Goal: Task Accomplishment & Management: Manage account settings

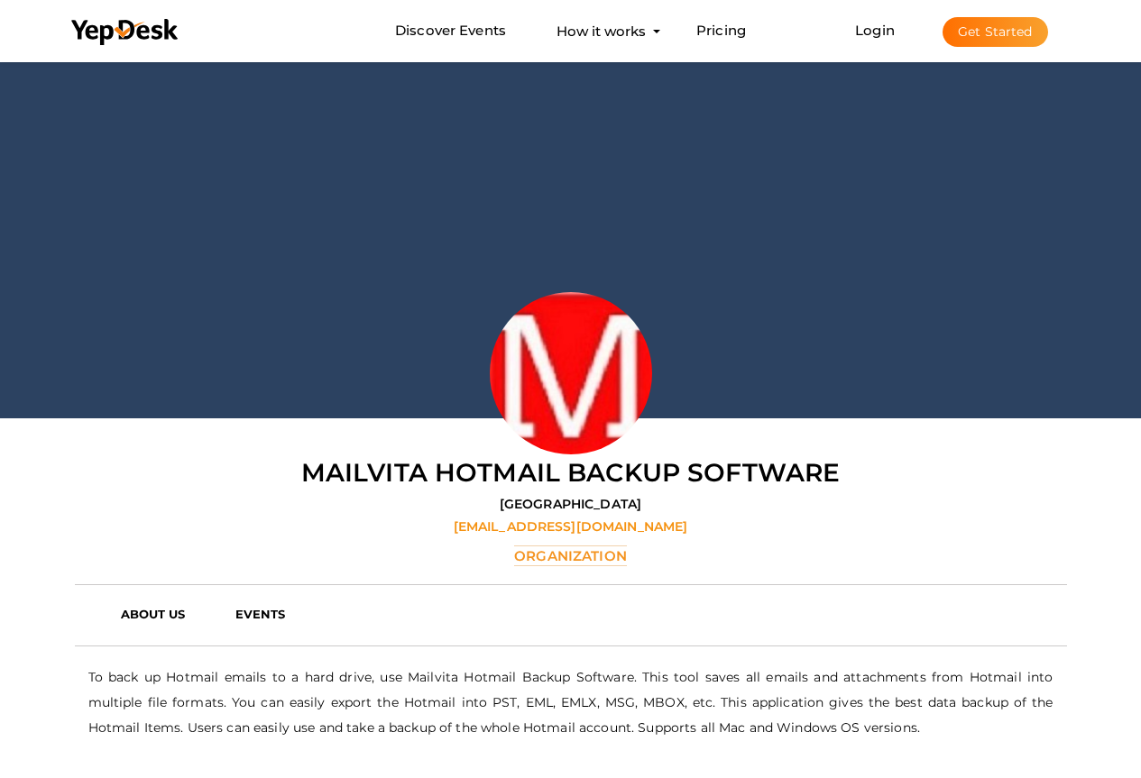
scroll to position [58, 0]
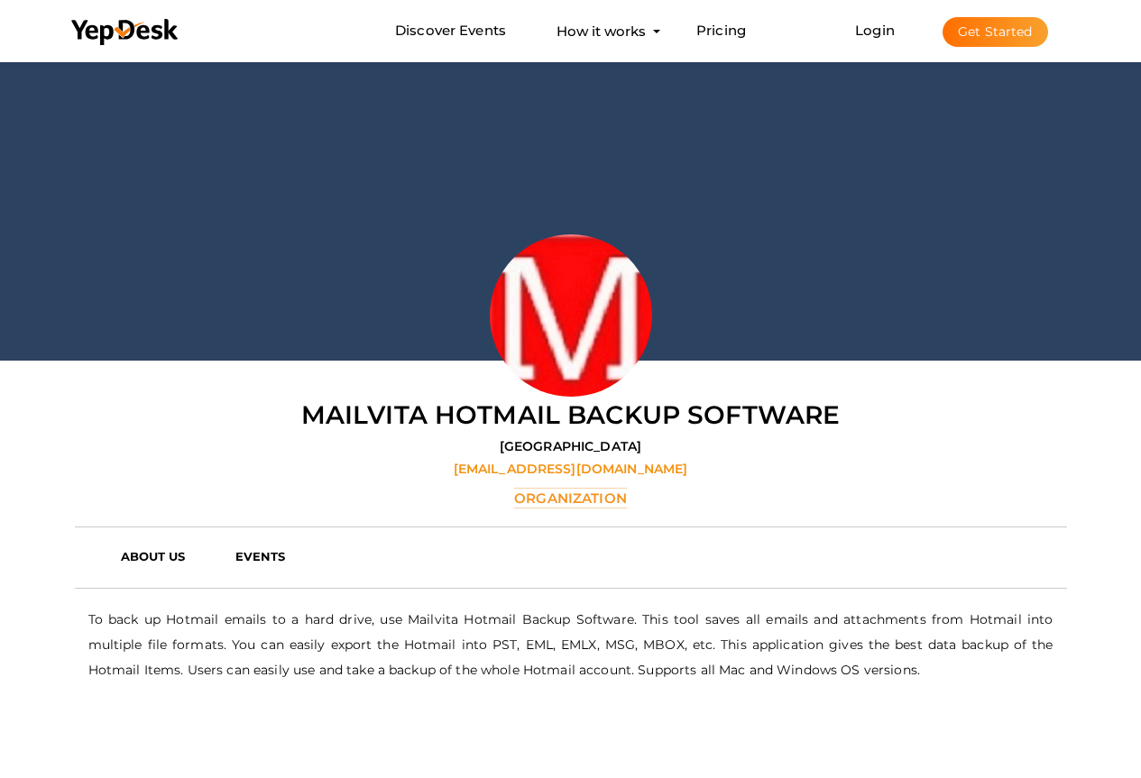
click at [990, 28] on button "Get Started" at bounding box center [994, 32] width 105 height 30
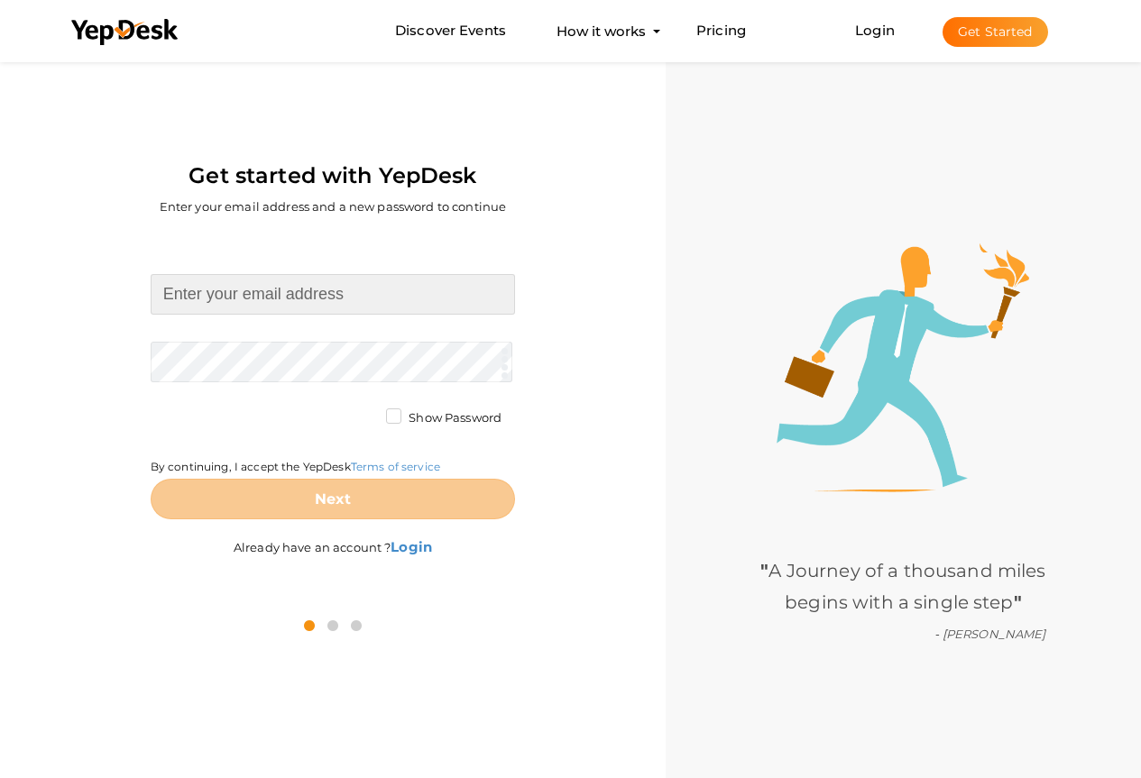
click at [269, 298] on input at bounding box center [333, 294] width 364 height 41
type input "[EMAIL_ADDRESS][DOMAIN_NAME]"
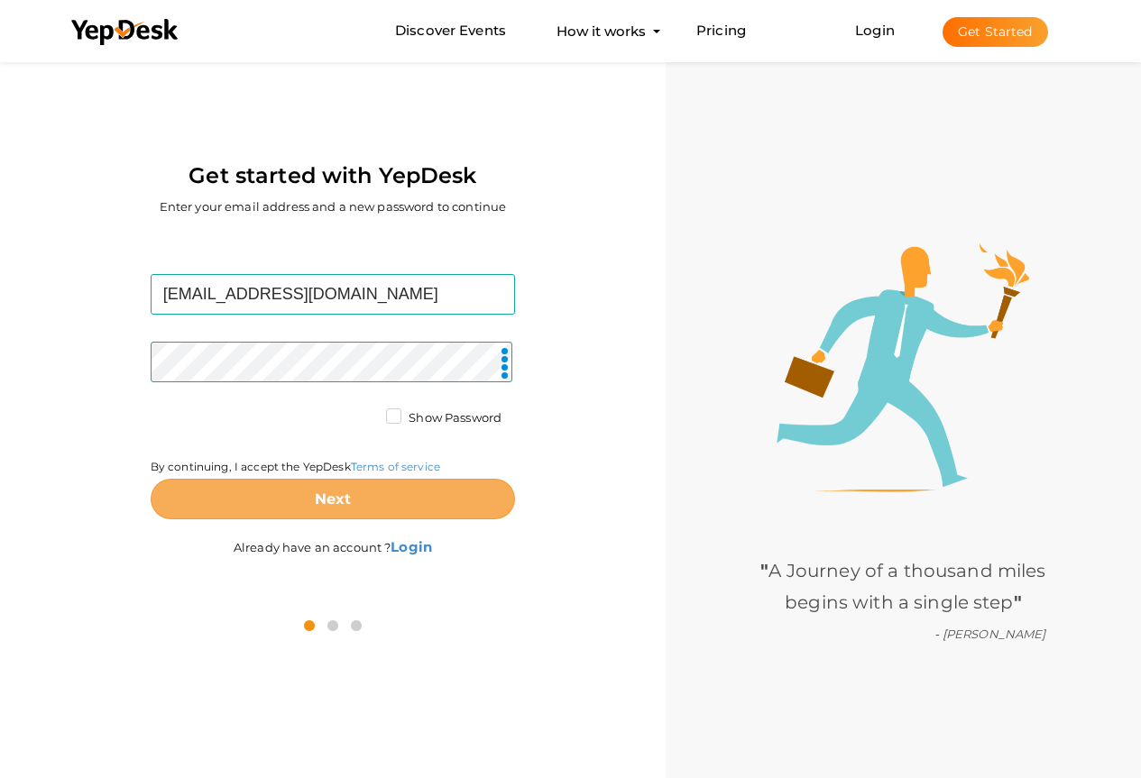
click at [261, 504] on button "Next" at bounding box center [333, 499] width 364 height 41
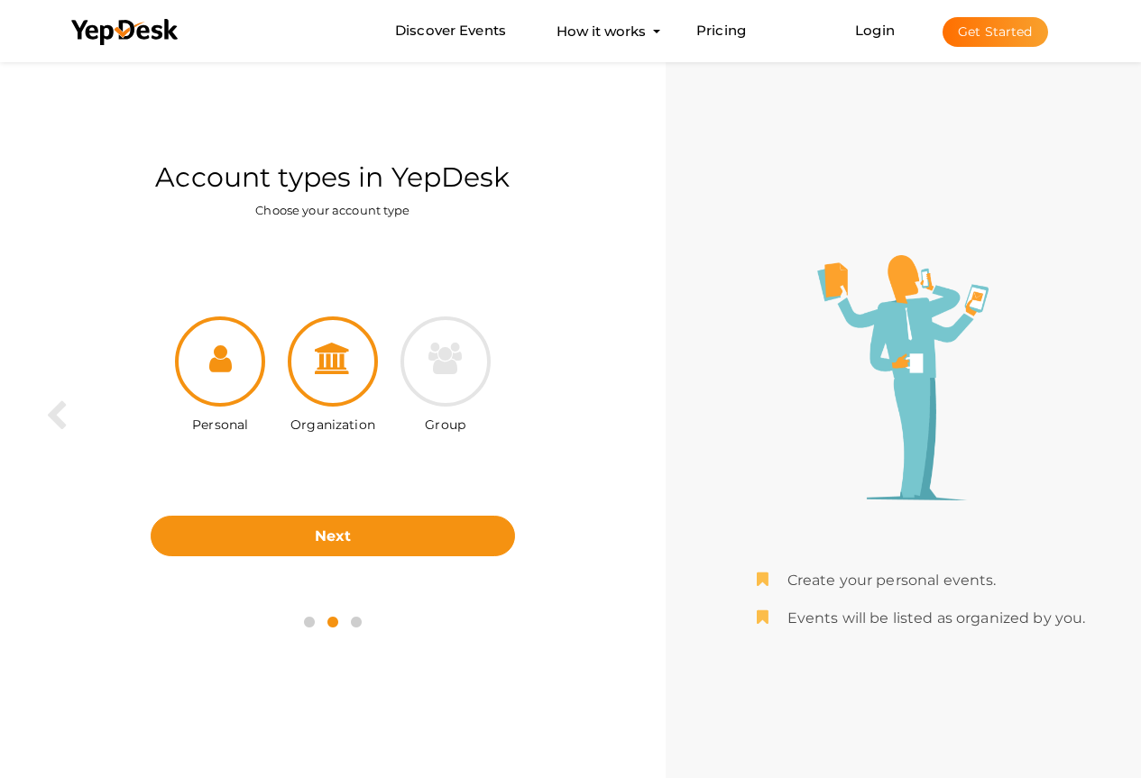
click at [353, 378] on div at bounding box center [333, 361] width 90 height 90
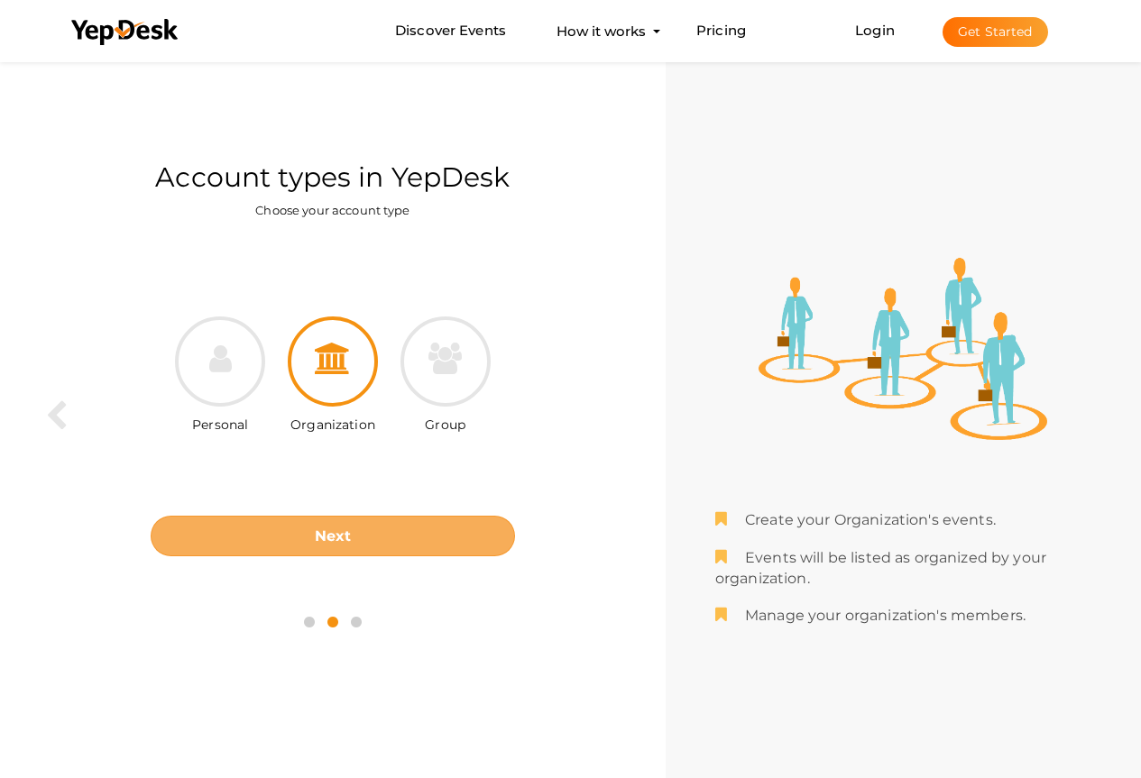
click at [331, 527] on button "Next" at bounding box center [333, 536] width 364 height 41
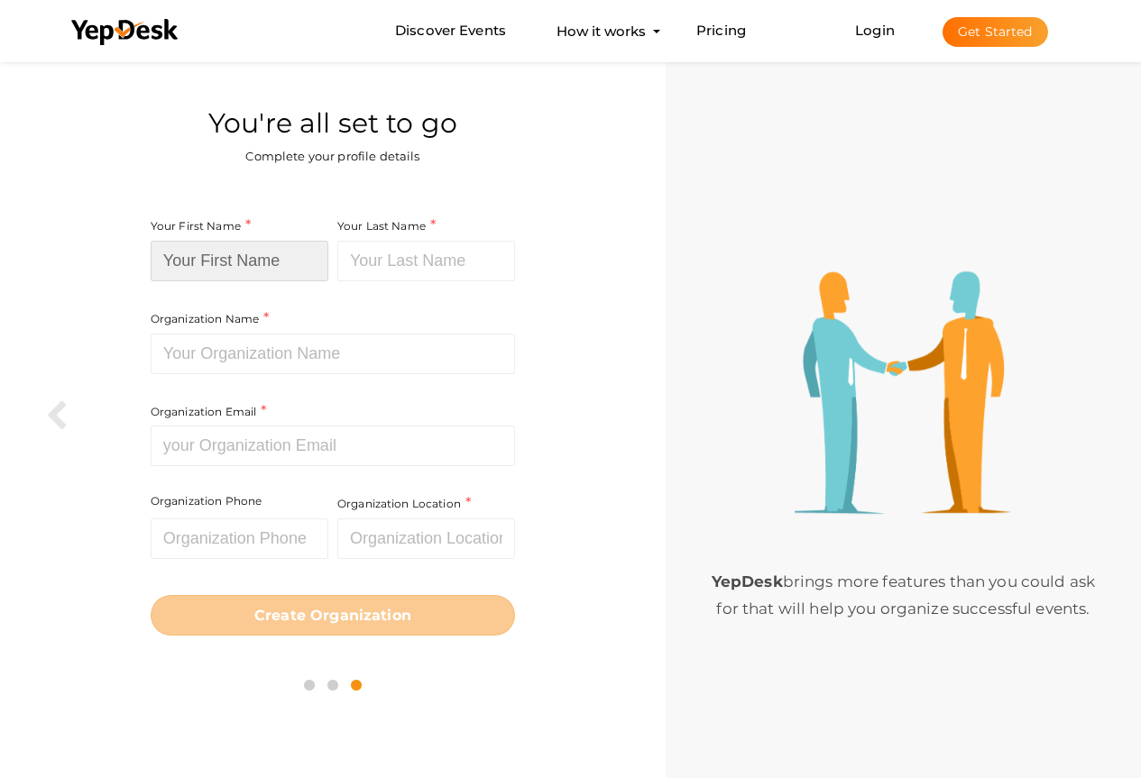
click at [302, 264] on input at bounding box center [240, 261] width 178 height 41
type input "yourloan"
type input "advisors"
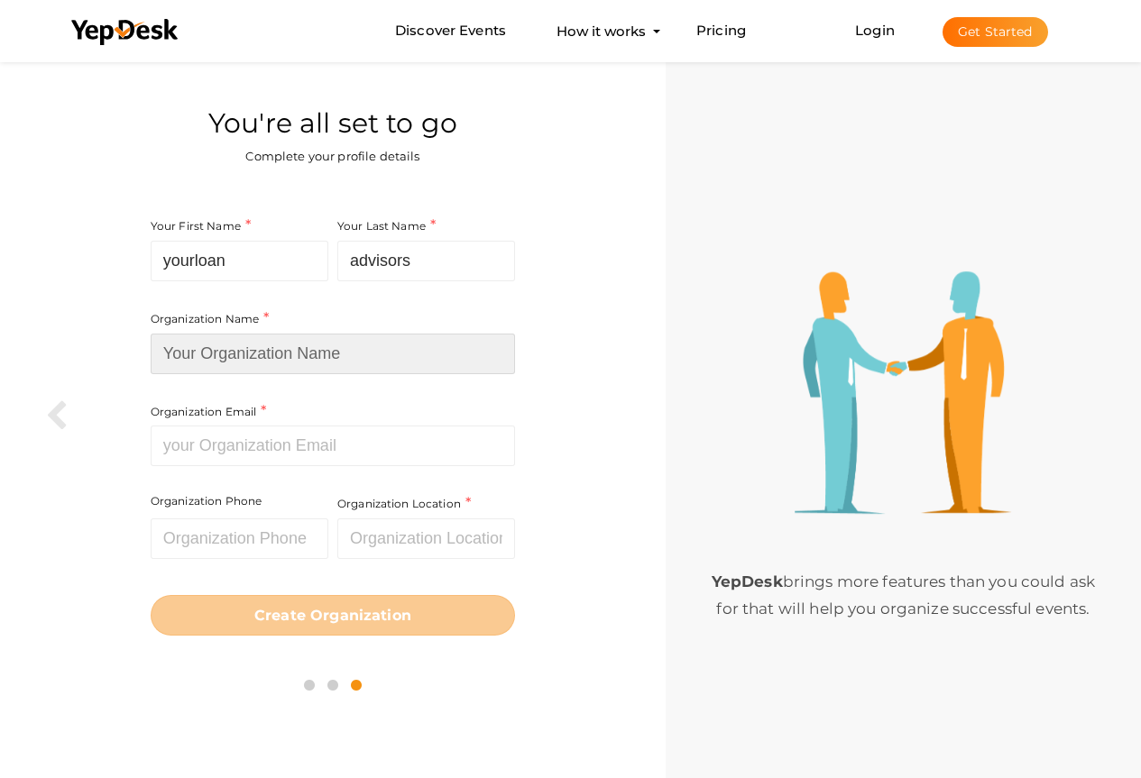
type input "Your Loan Advisors"
type input "rahulsharma1jan94@gmail.com"
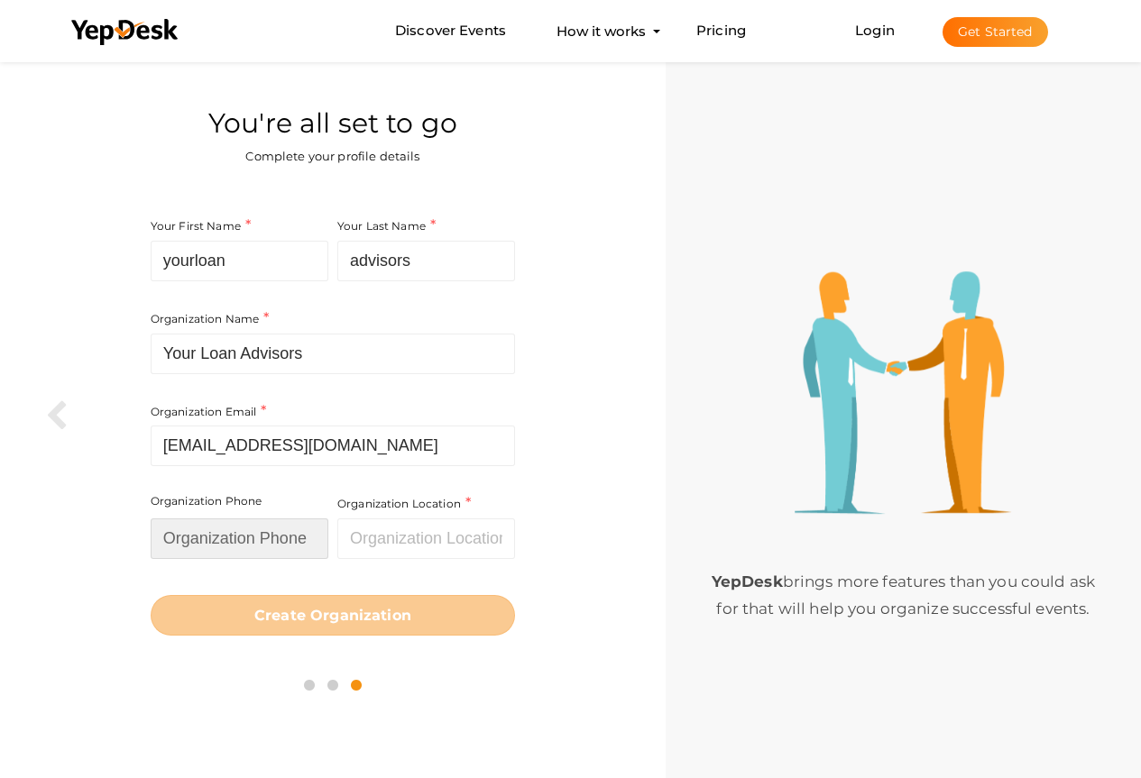
type input "09711165183"
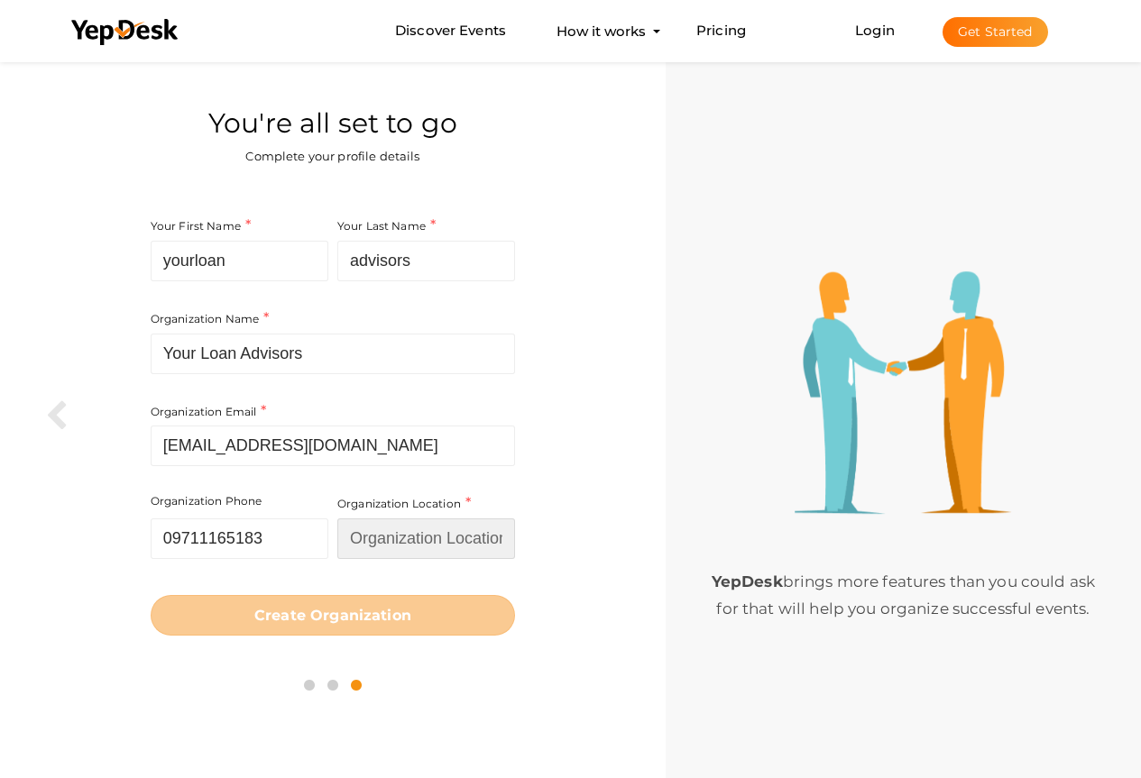
type input "[GEOGRAPHIC_DATA]"
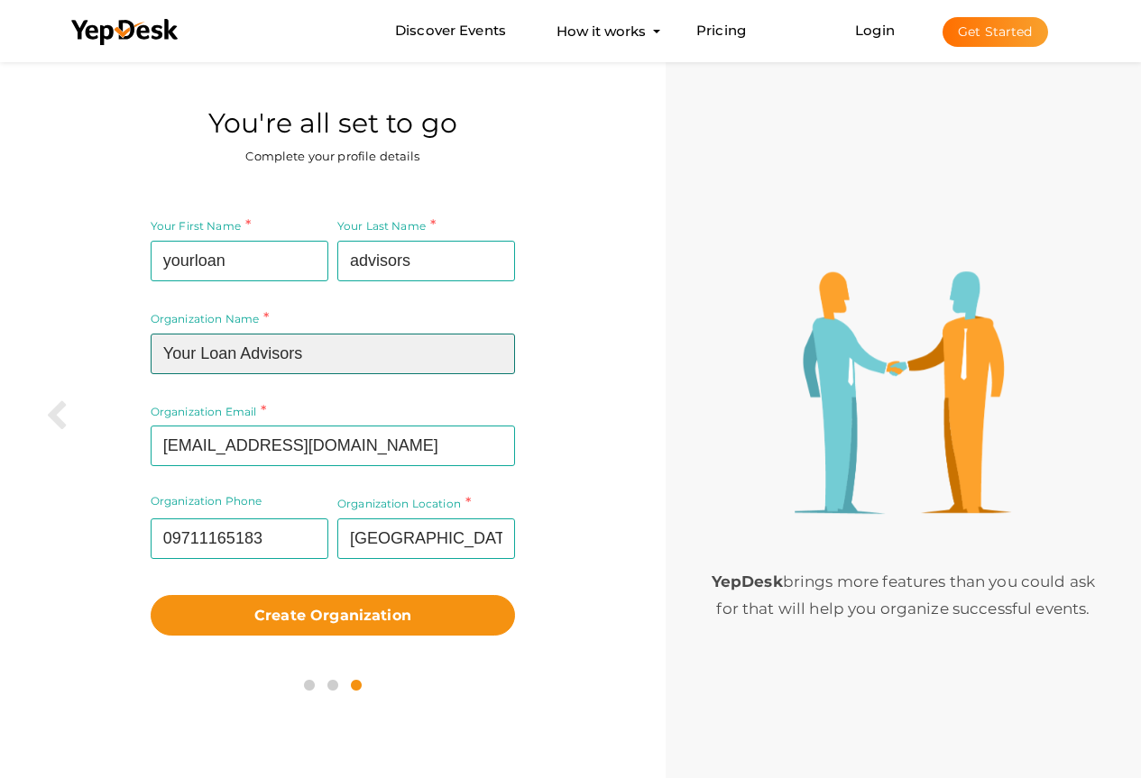
click at [360, 362] on input "Your Loan Advisors" at bounding box center [333, 354] width 364 height 41
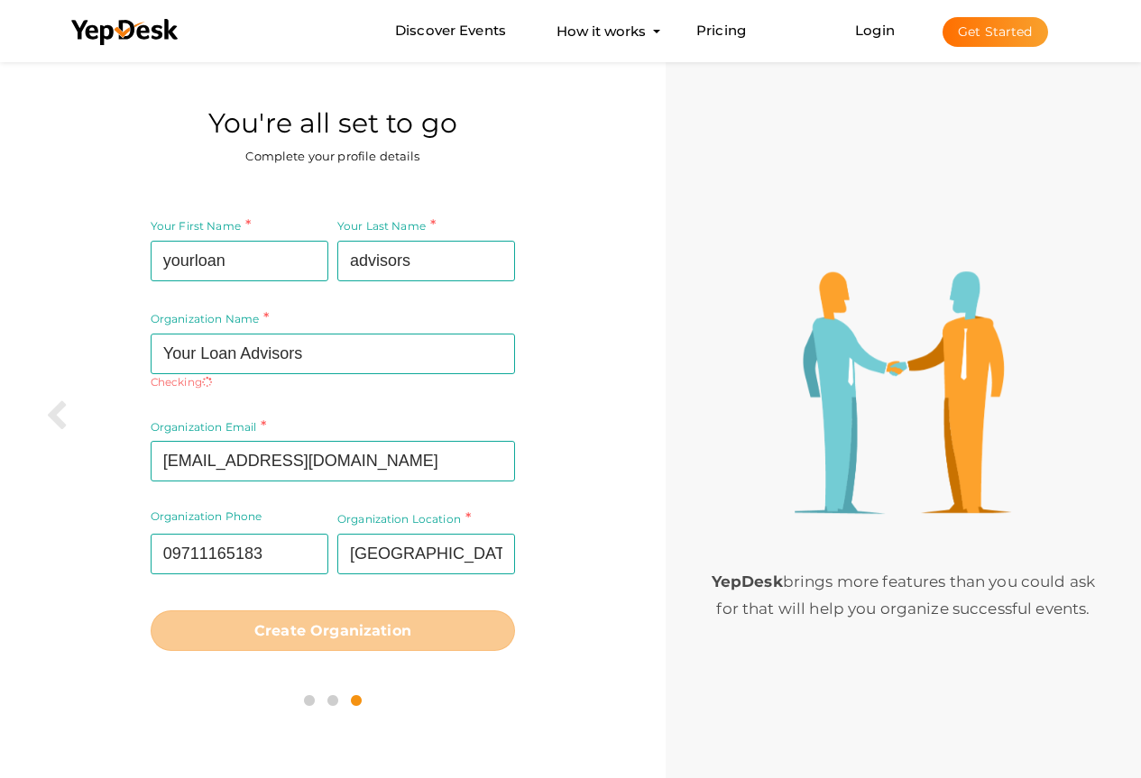
click at [76, 467] on div "Your First Name yourloan Required. Must contain letters only. Must be between 2…" at bounding box center [333, 433] width 638 height 467
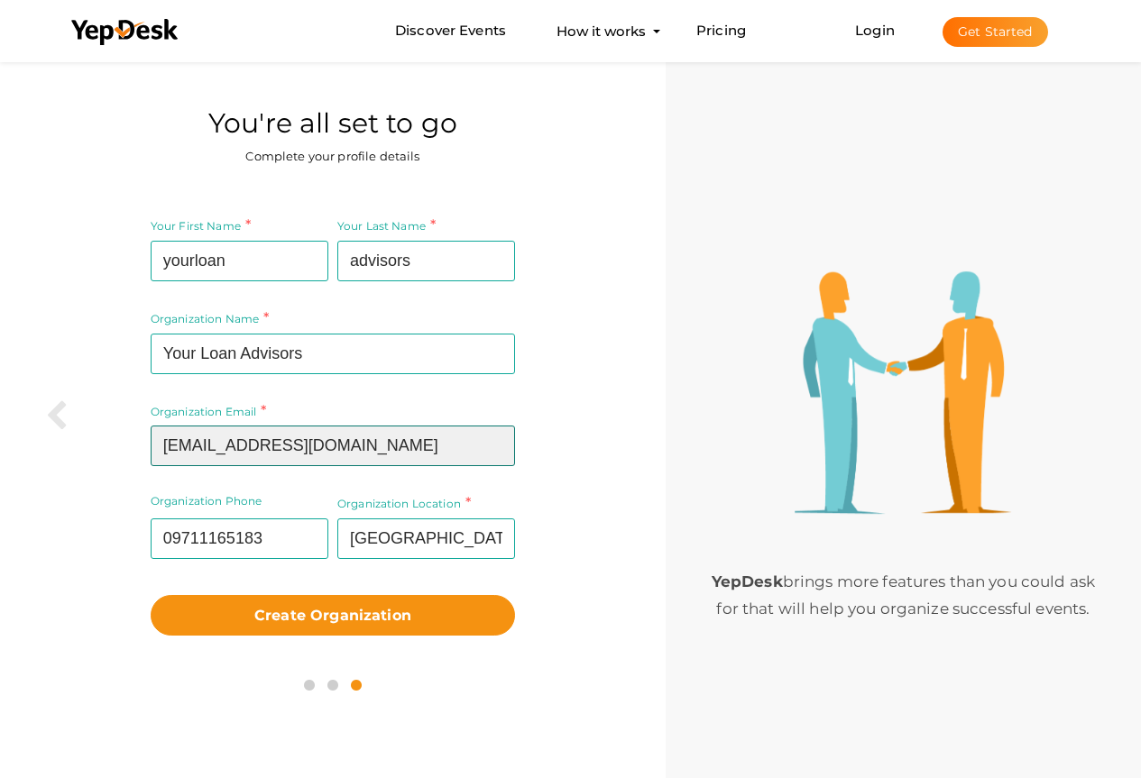
click at [391, 458] on input "[EMAIL_ADDRESS][DOMAIN_NAME]" at bounding box center [333, 446] width 364 height 41
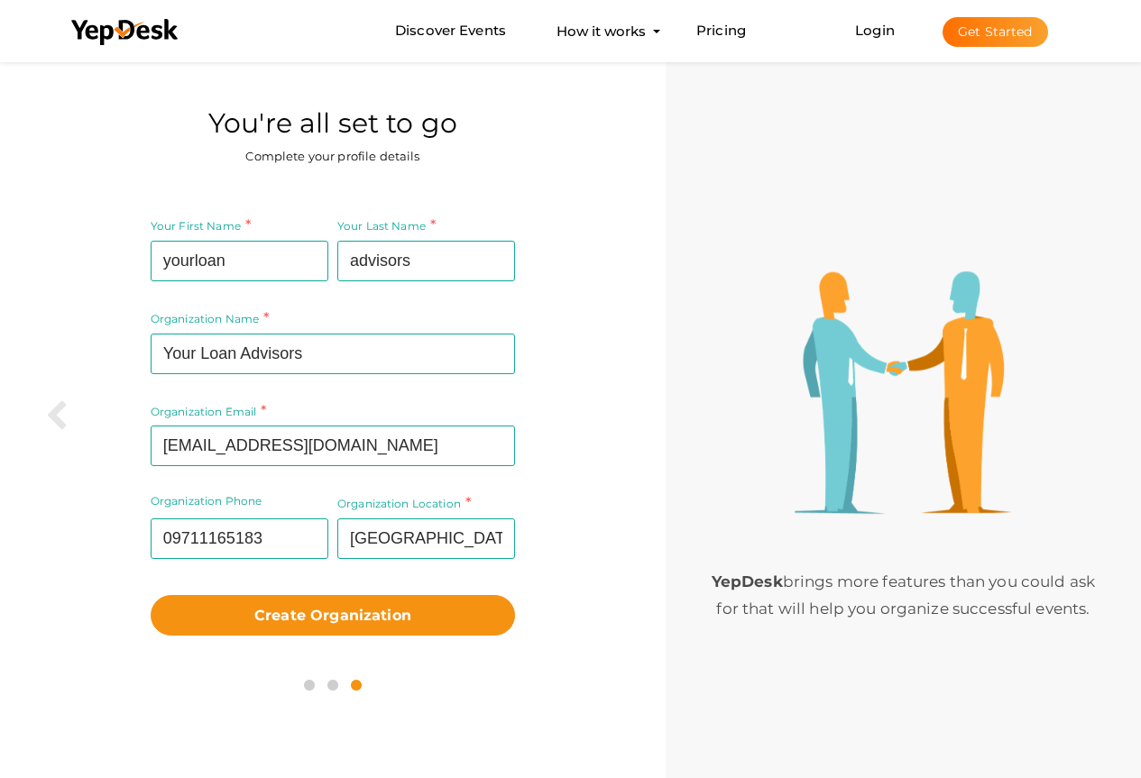
click at [568, 485] on div "Your First Name yourloan Required. Must contain letters only. Must be between 2…" at bounding box center [333, 426] width 638 height 452
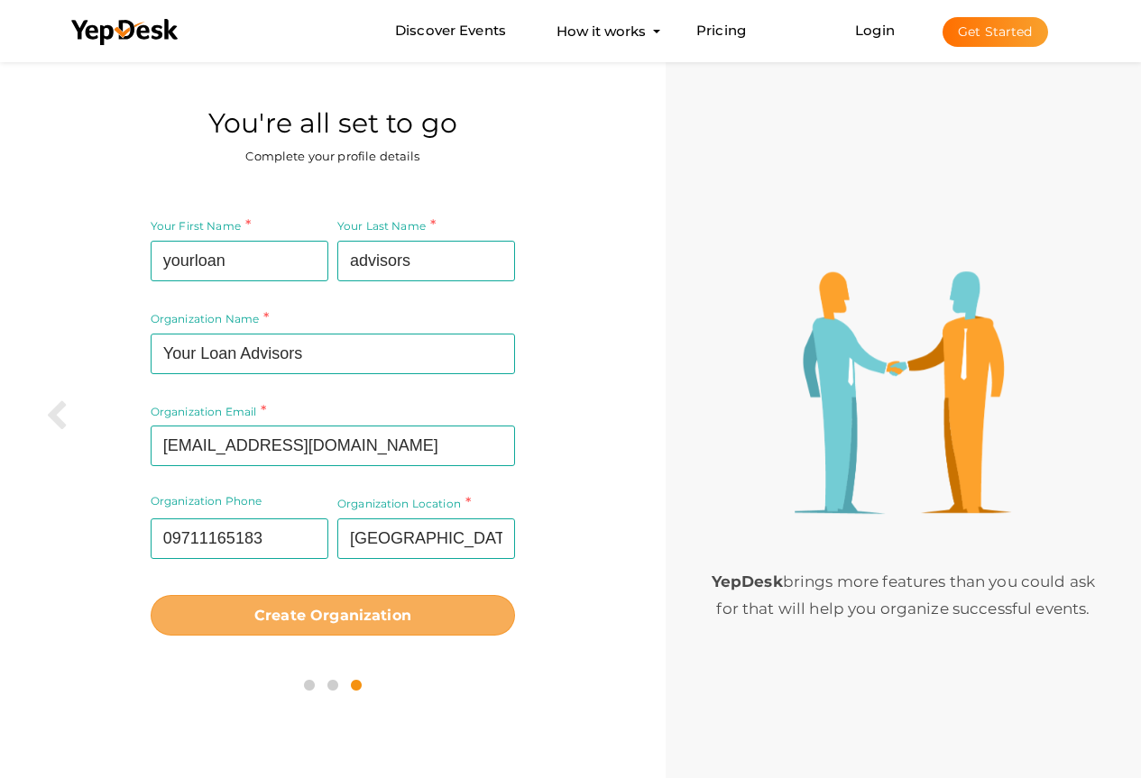
click at [357, 605] on button "Create Organization" at bounding box center [333, 615] width 364 height 41
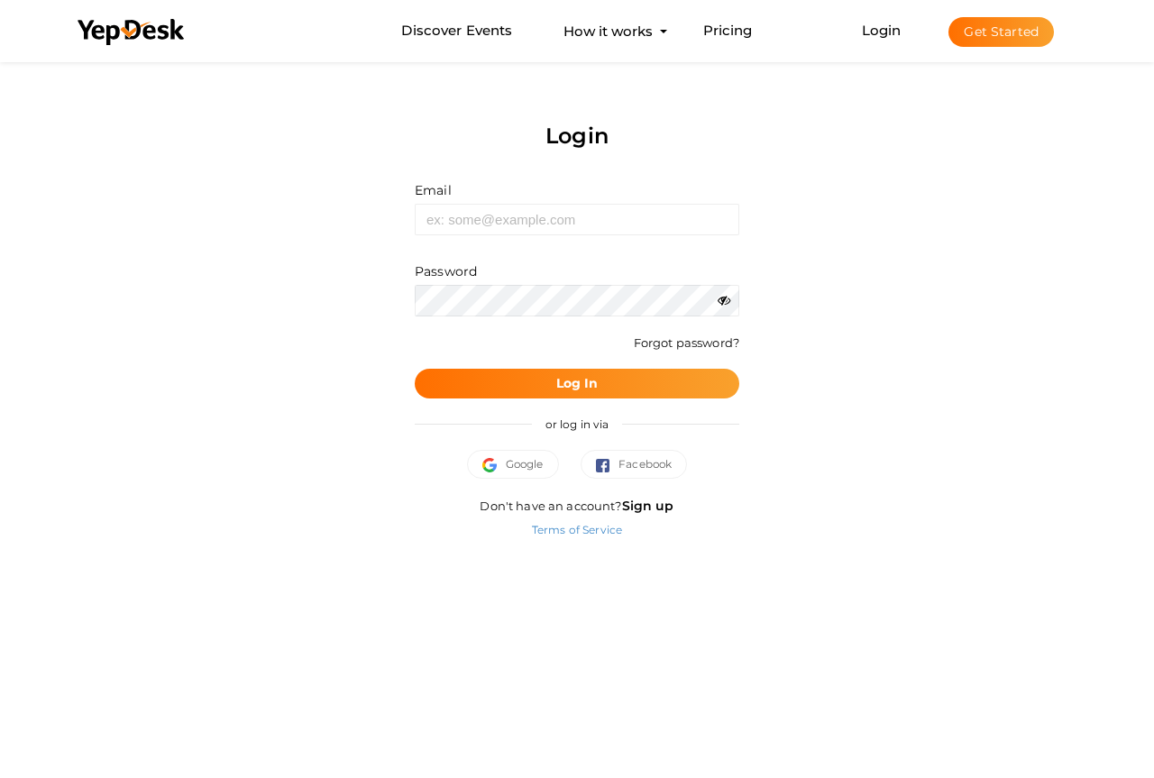
click at [565, 186] on div "Email Invalid email." at bounding box center [577, 208] width 325 height 54
click at [529, 214] on input "text" at bounding box center [577, 220] width 325 height 32
type input "[EMAIL_ADDRESS][DOMAIN_NAME]"
click at [545, 370] on button "Log In" at bounding box center [577, 384] width 325 height 30
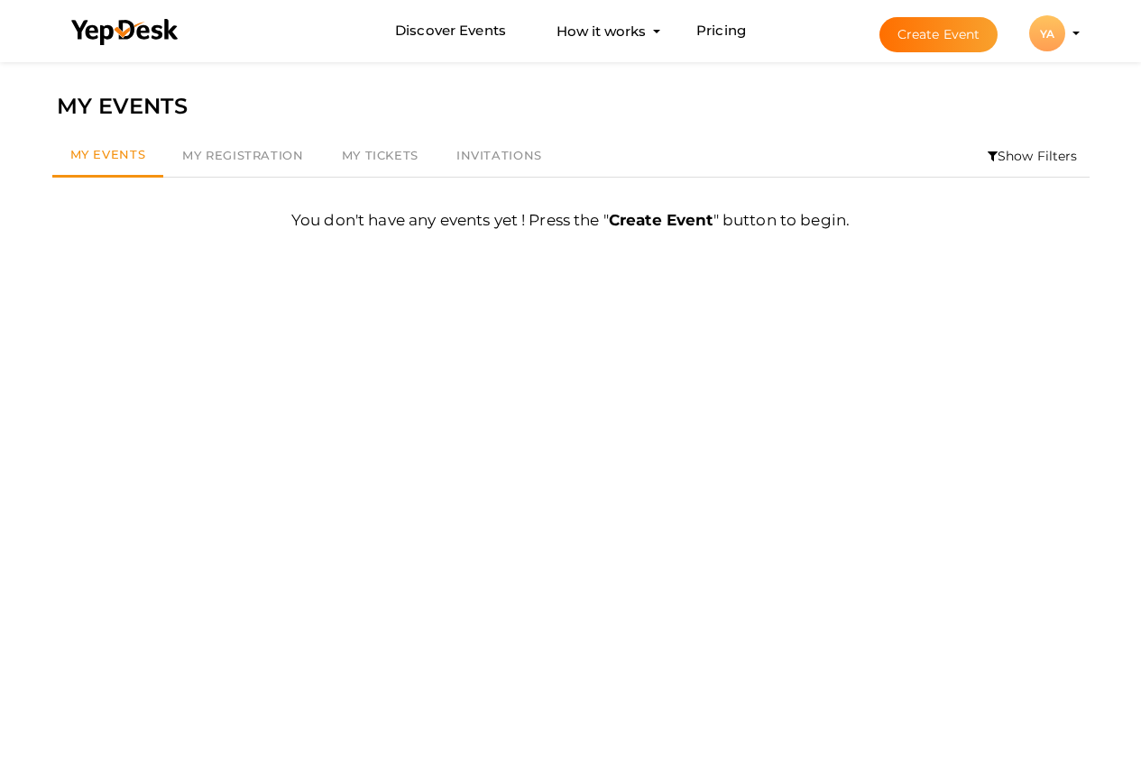
click at [1047, 32] on div "YA" at bounding box center [1047, 33] width 36 height 36
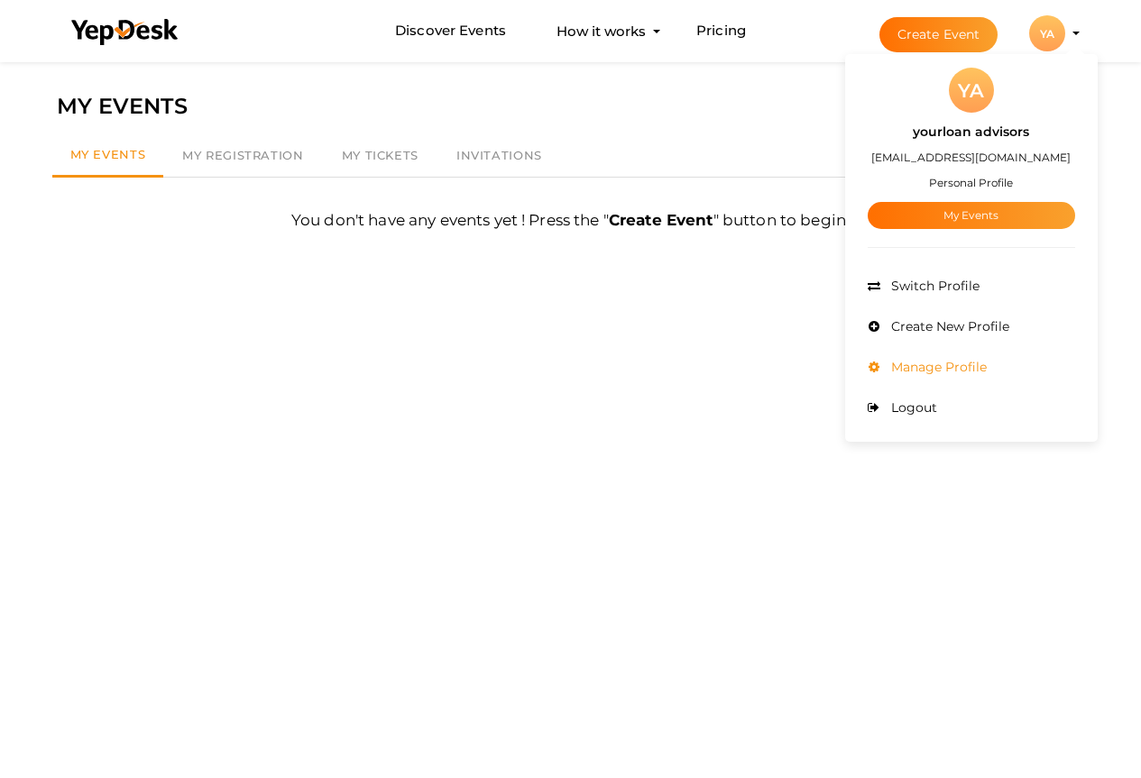
click at [914, 362] on span "Manage Profile" at bounding box center [936, 367] width 100 height 16
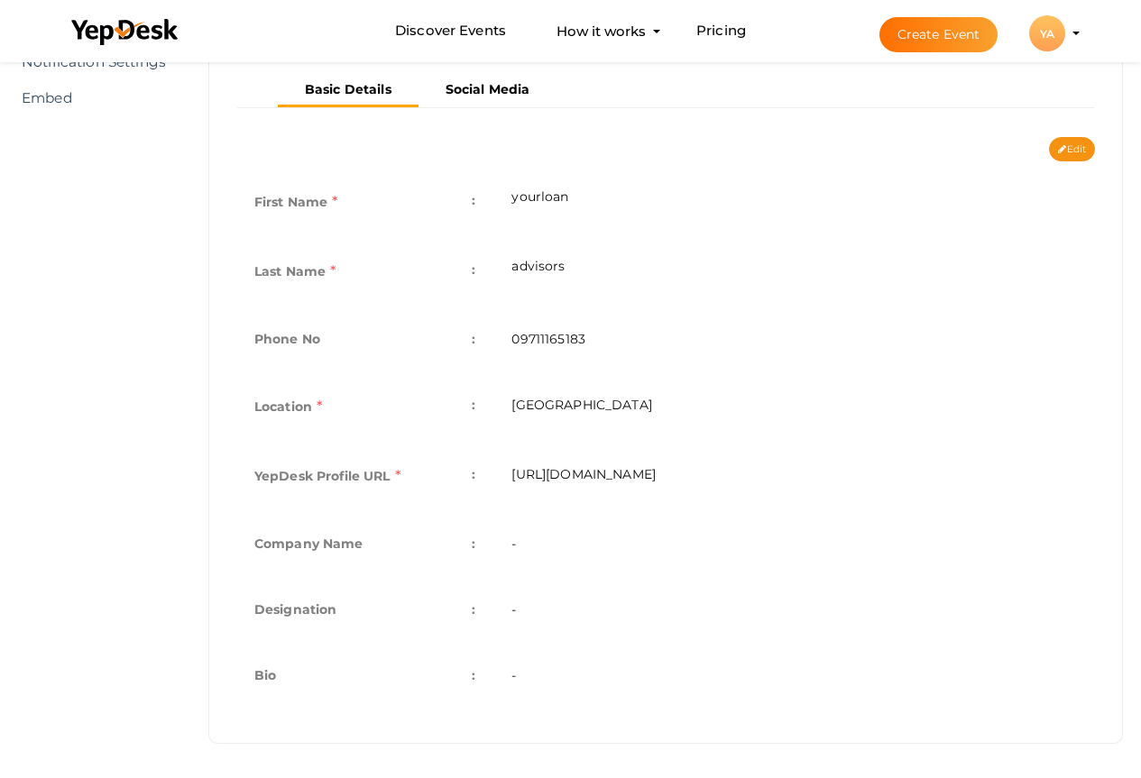
scroll to position [350, 0]
click at [1081, 147] on button "Edit" at bounding box center [1072, 147] width 46 height 24
type input "yourloan"
type input "advisors"
type input "09711165183"
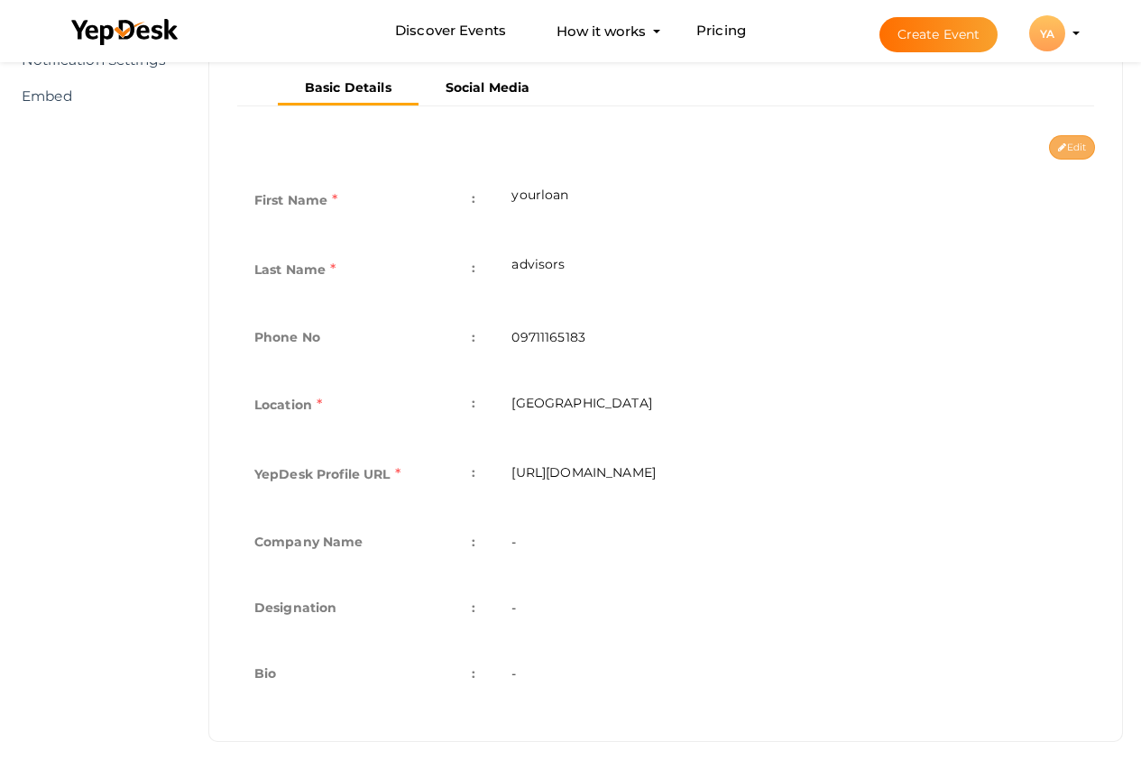
type input "[GEOGRAPHIC_DATA]"
type input "yourloan-advisors"
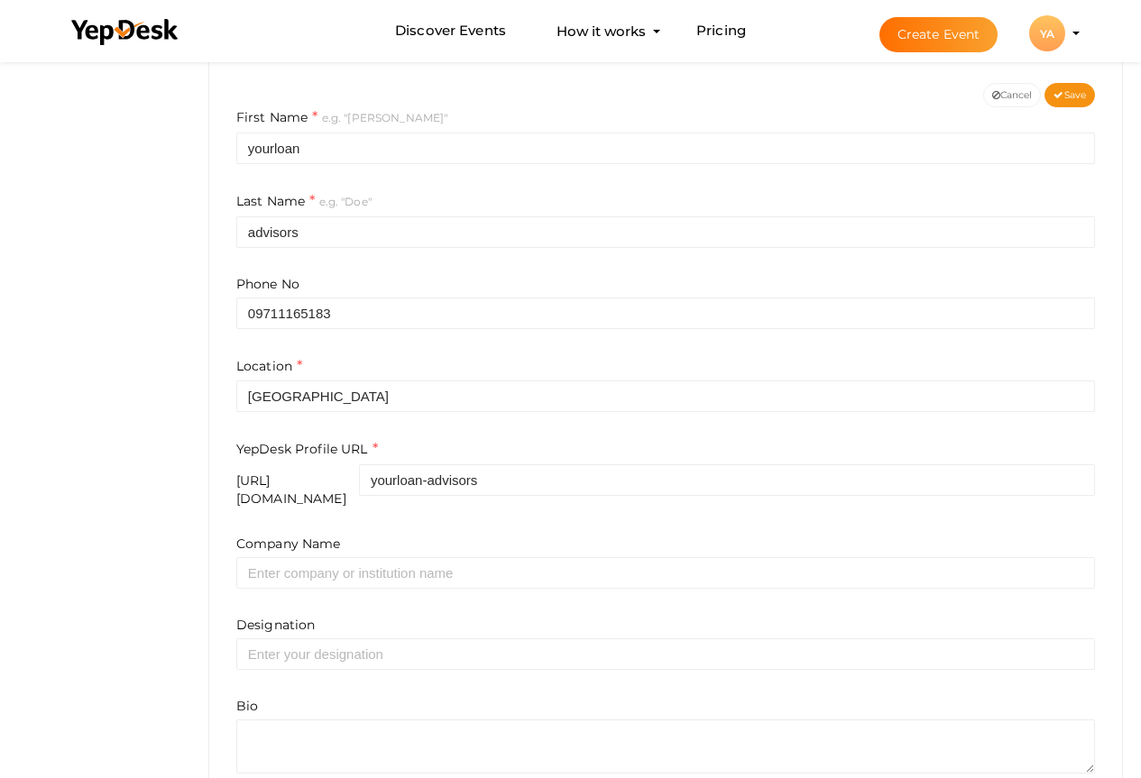
scroll to position [488, 0]
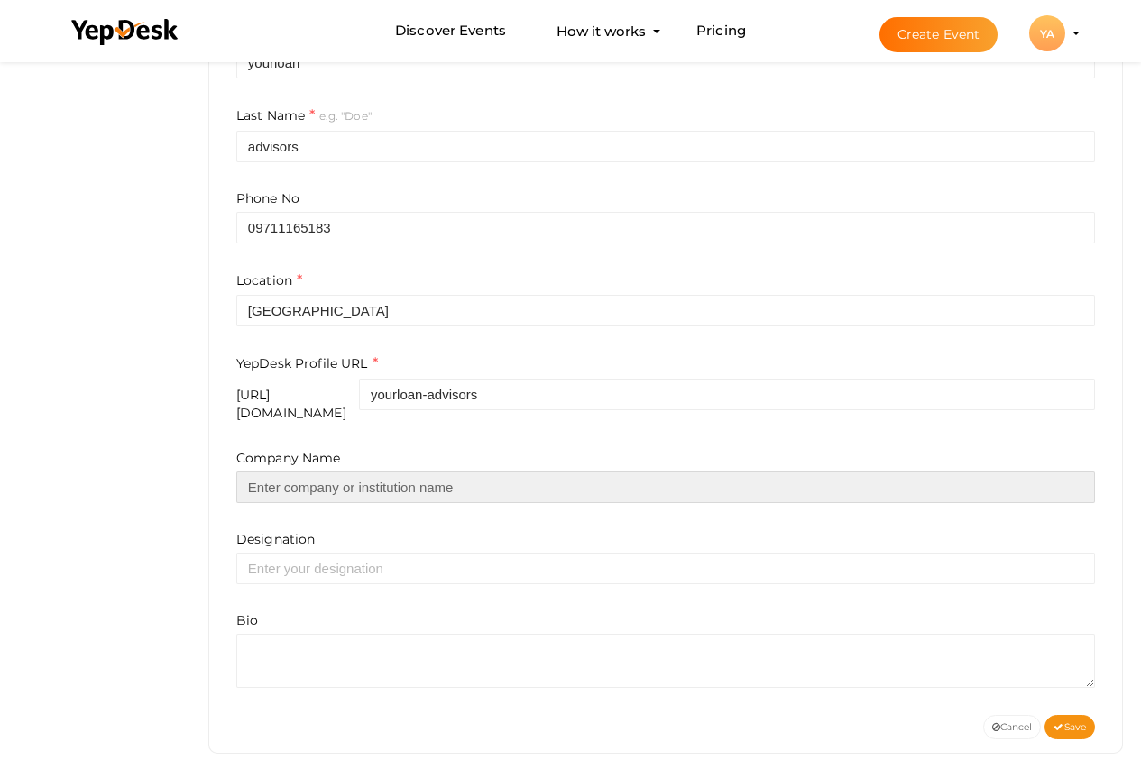
click at [486, 483] on input "text" at bounding box center [665, 488] width 858 height 32
type input "Your Loan Advisors"
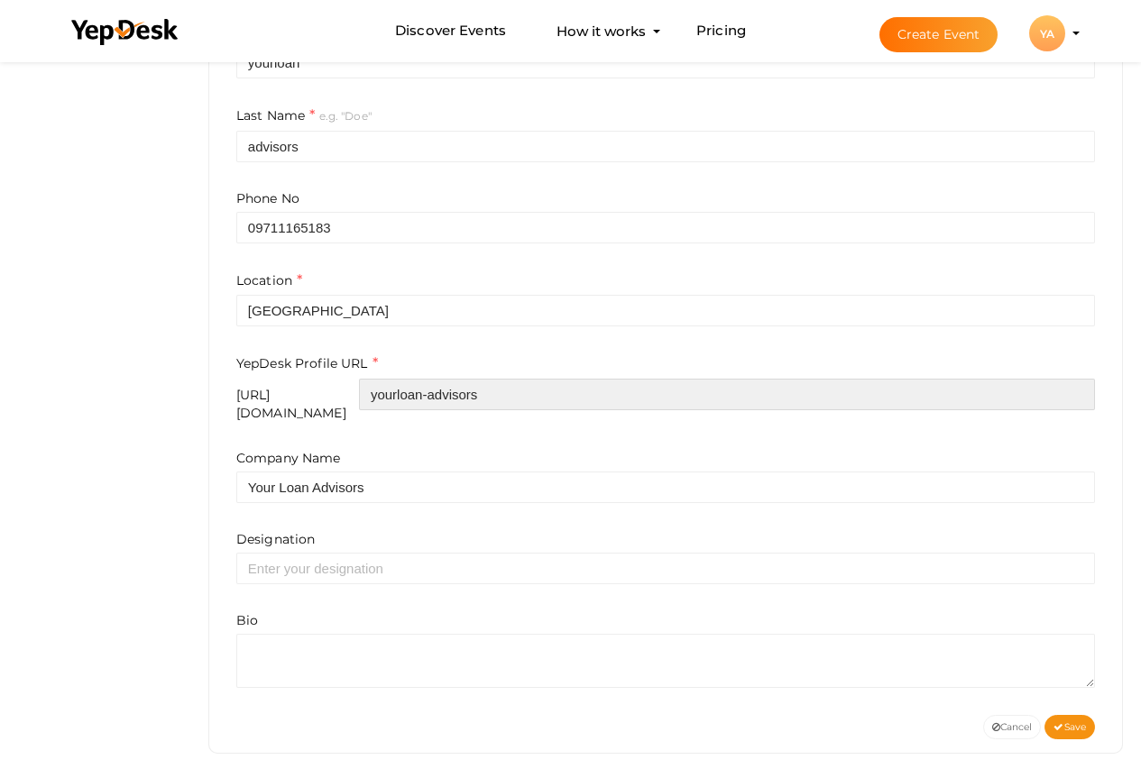
click at [518, 394] on input "yourloan-advisors" at bounding box center [727, 395] width 736 height 32
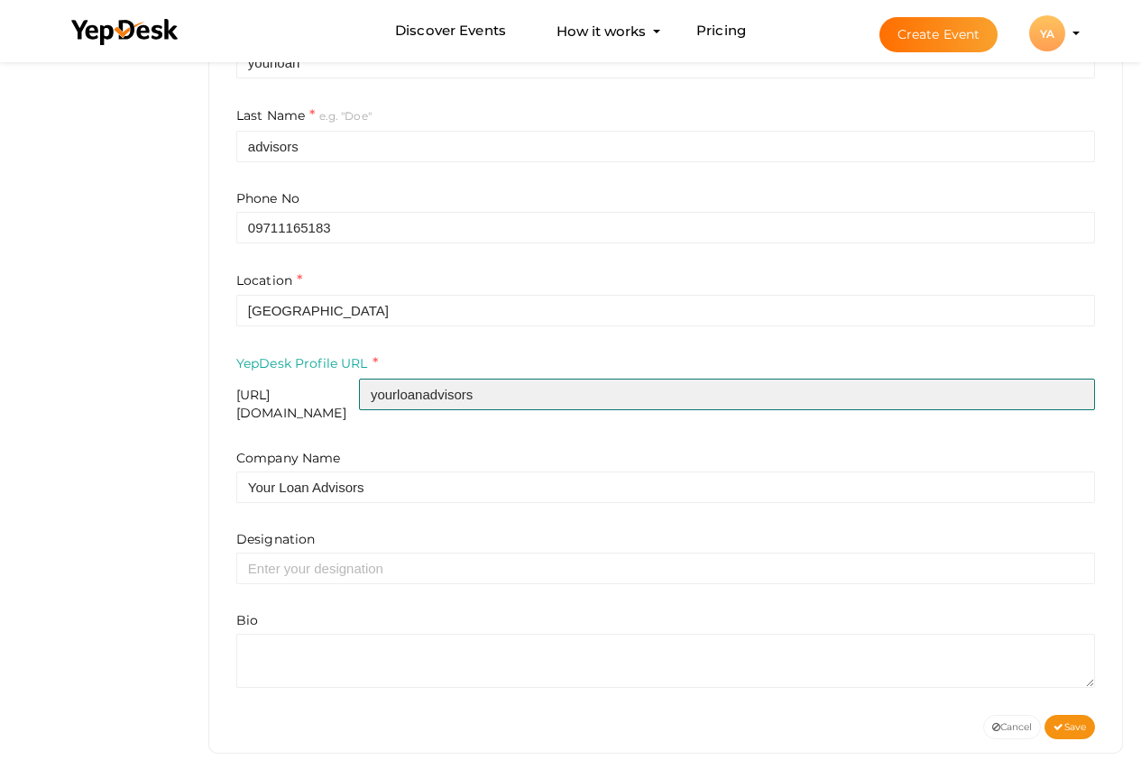
type input "yourloanadvisors"
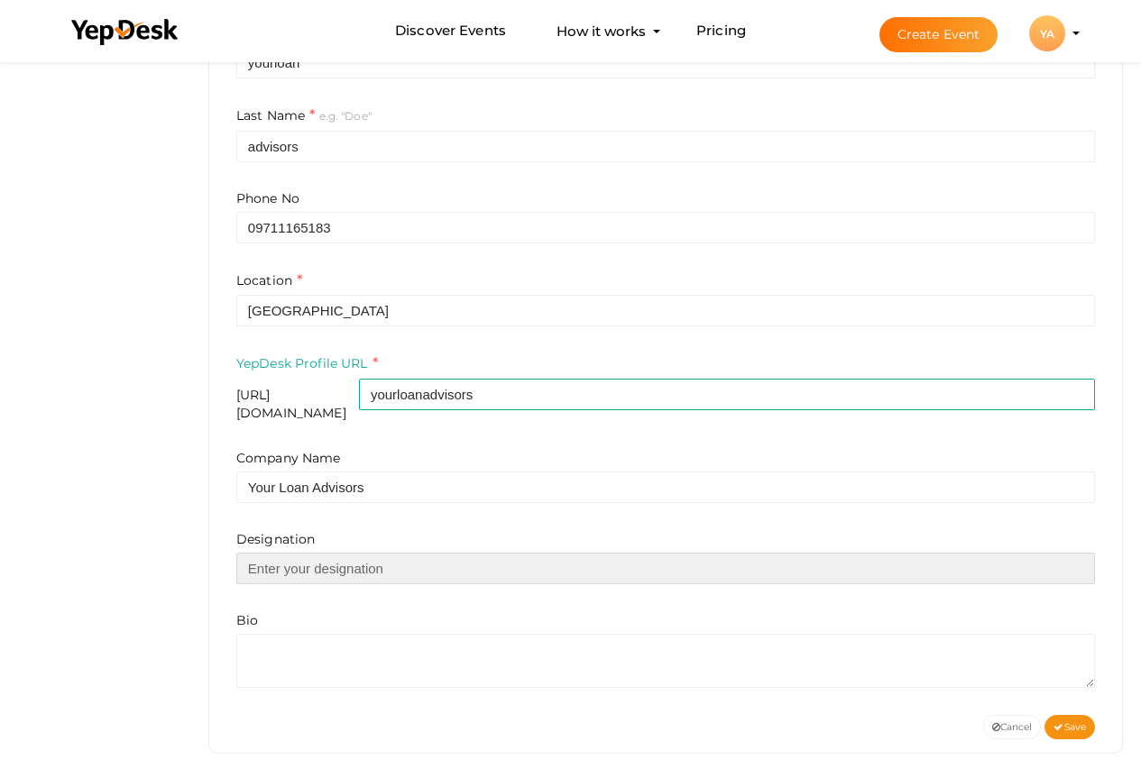
click at [370, 554] on input "text" at bounding box center [665, 569] width 858 height 32
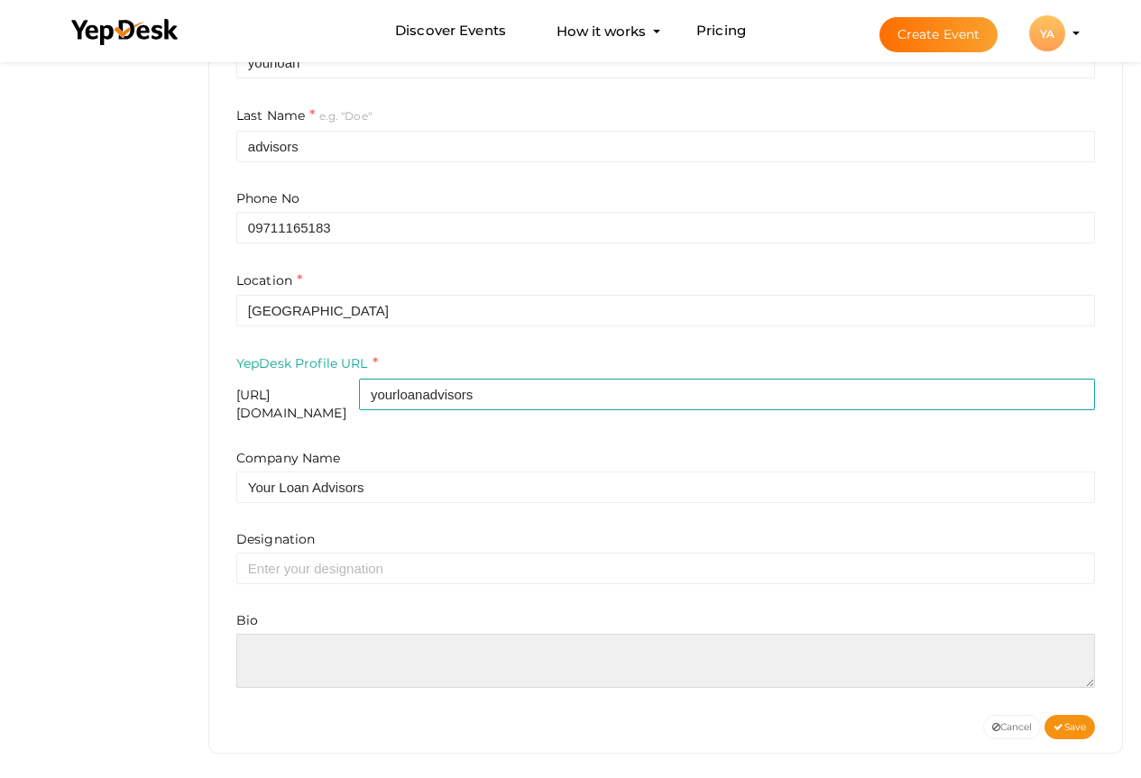
click at [341, 653] on textarea at bounding box center [665, 661] width 858 height 54
paste textarea "Hi, I’m part of the expert team at yourloanadvisors.com, and I’m here to make b…"
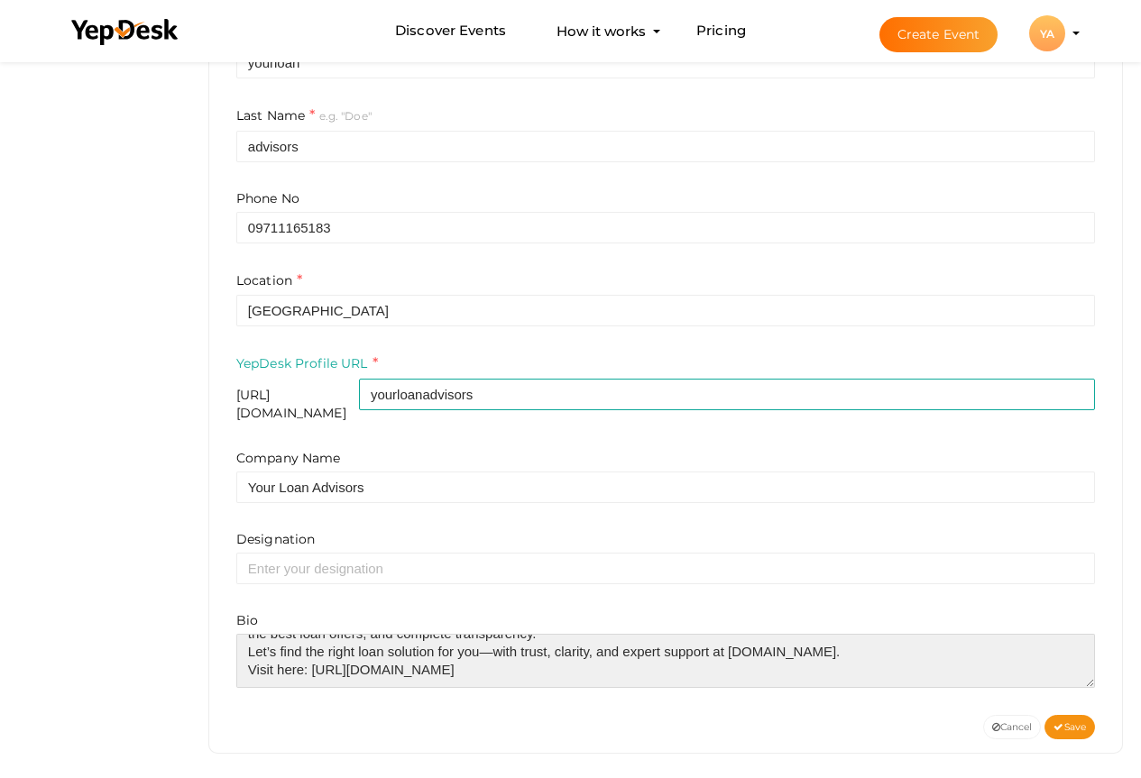
scroll to position [72, 0]
type textarea "Hi, I’m part of the expert team at yourloanadvisors.com, and I’m here to make b…"
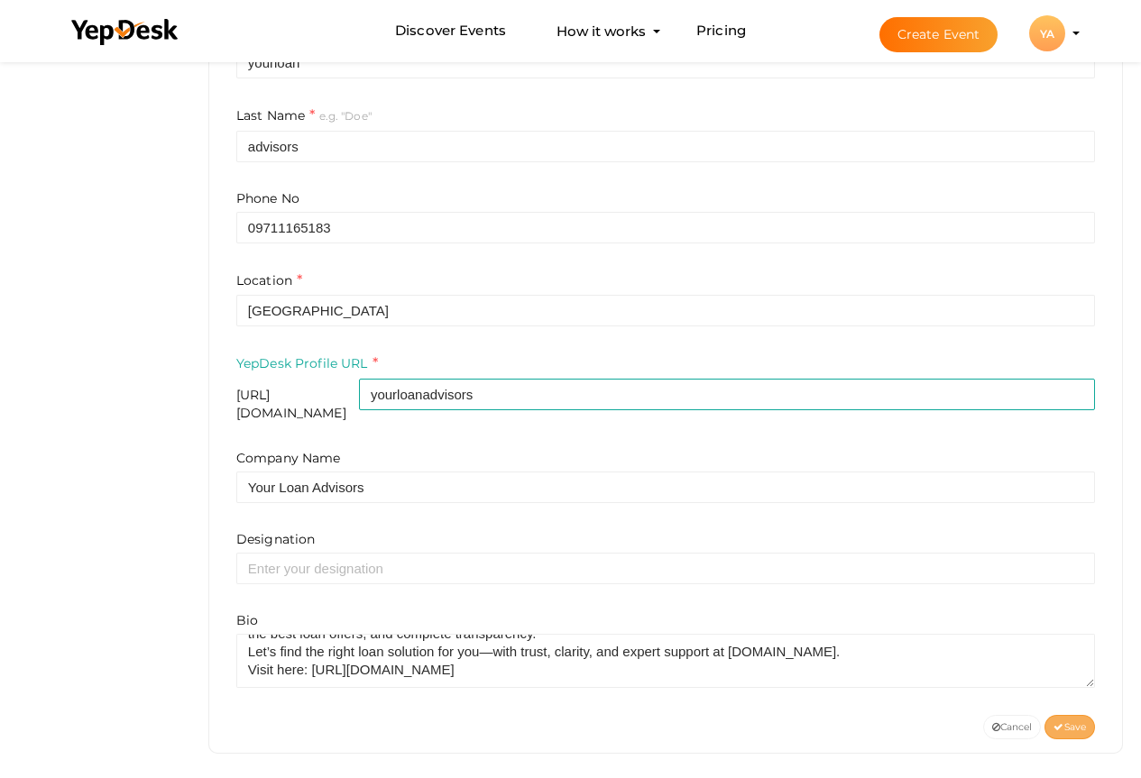
click at [1077, 721] on span "Save" at bounding box center [1069, 727] width 32 height 12
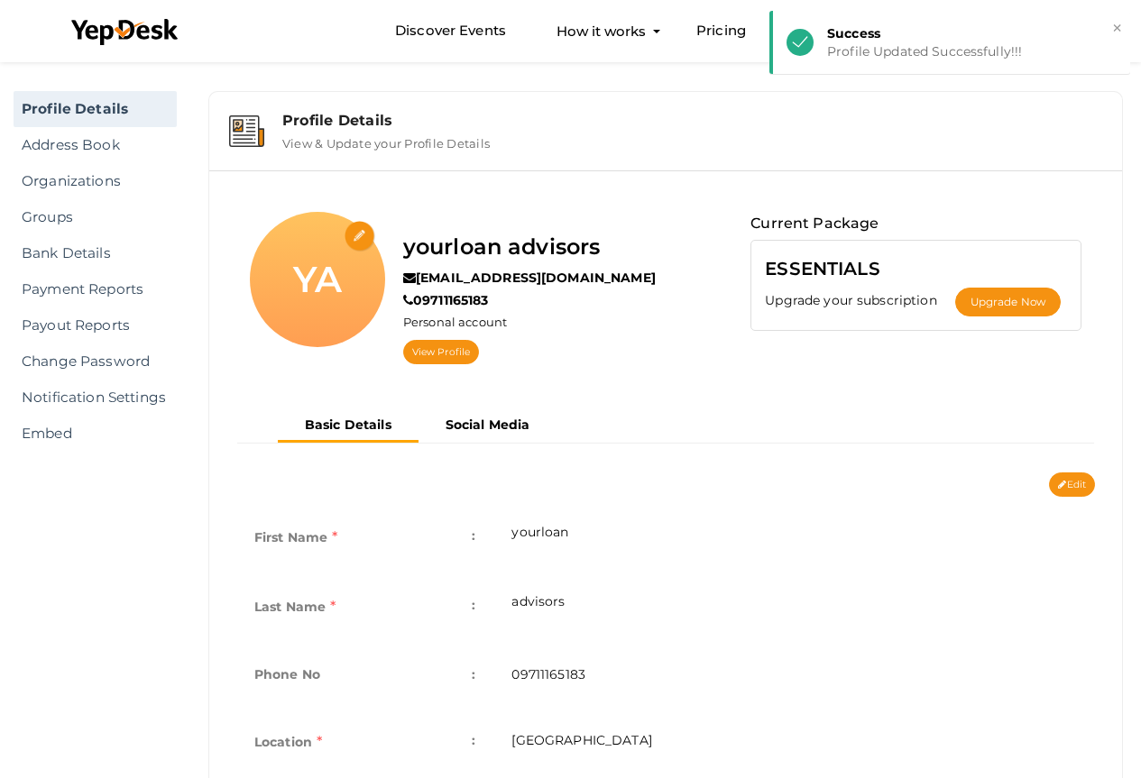
scroll to position [0, 0]
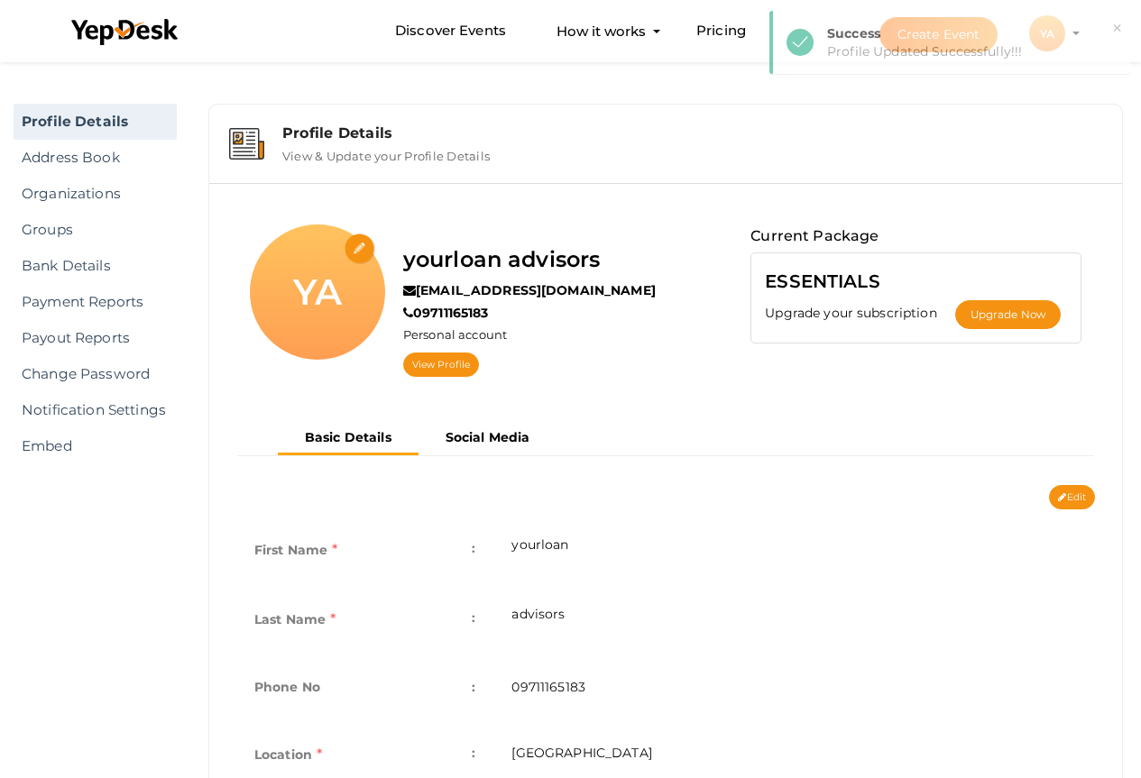
click at [355, 250] on input "file" at bounding box center [360, 250] width 32 height 32
type input "C:\fakepath\12445.png"
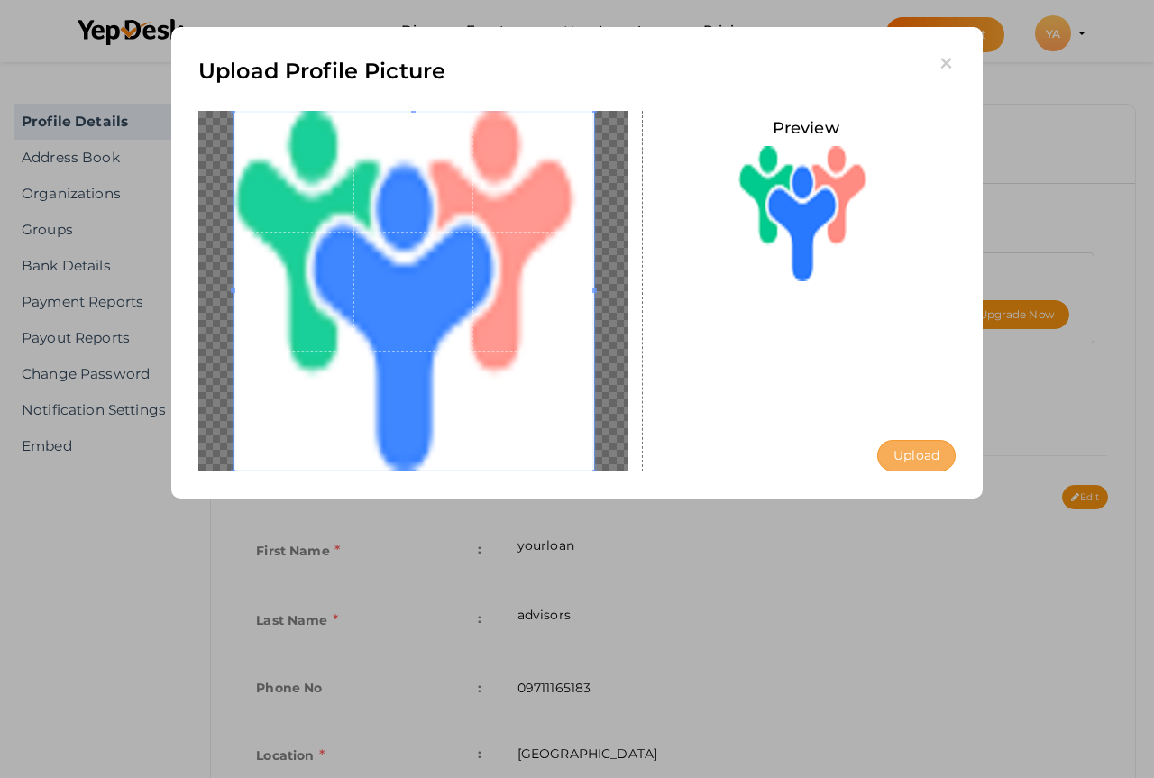
click at [923, 455] on button "Upload" at bounding box center [916, 456] width 78 height 32
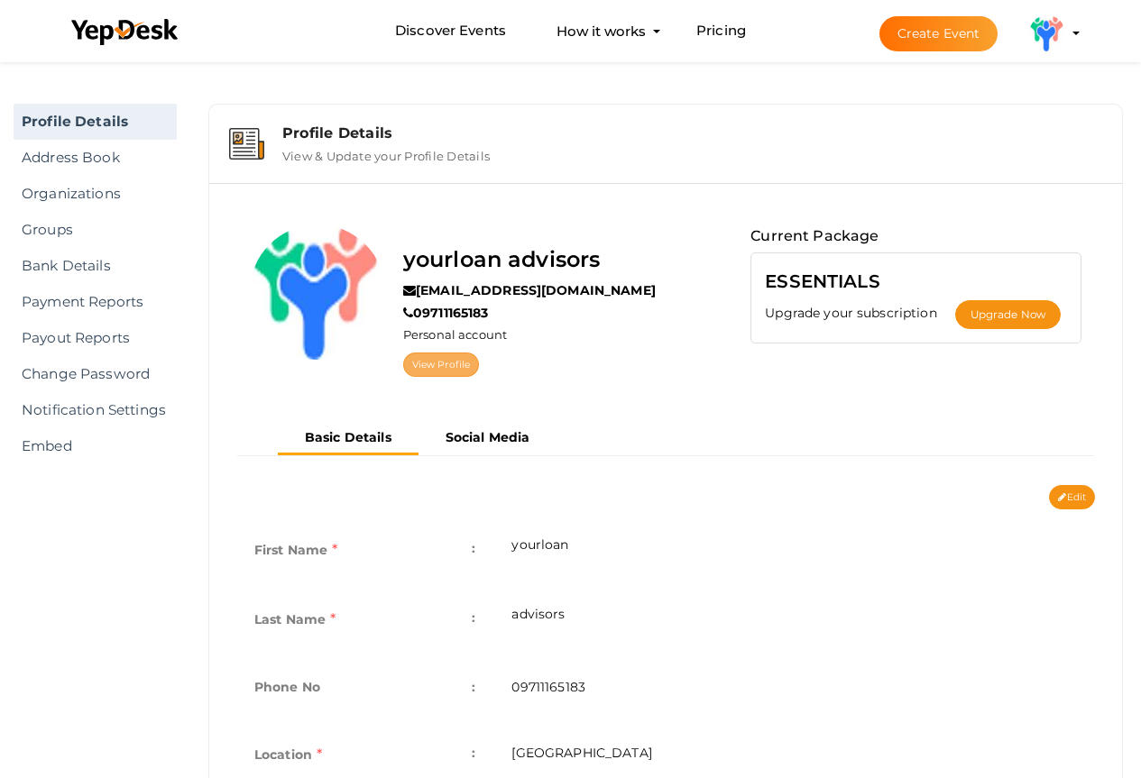
click at [458, 366] on link "View Profile" at bounding box center [441, 365] width 76 height 24
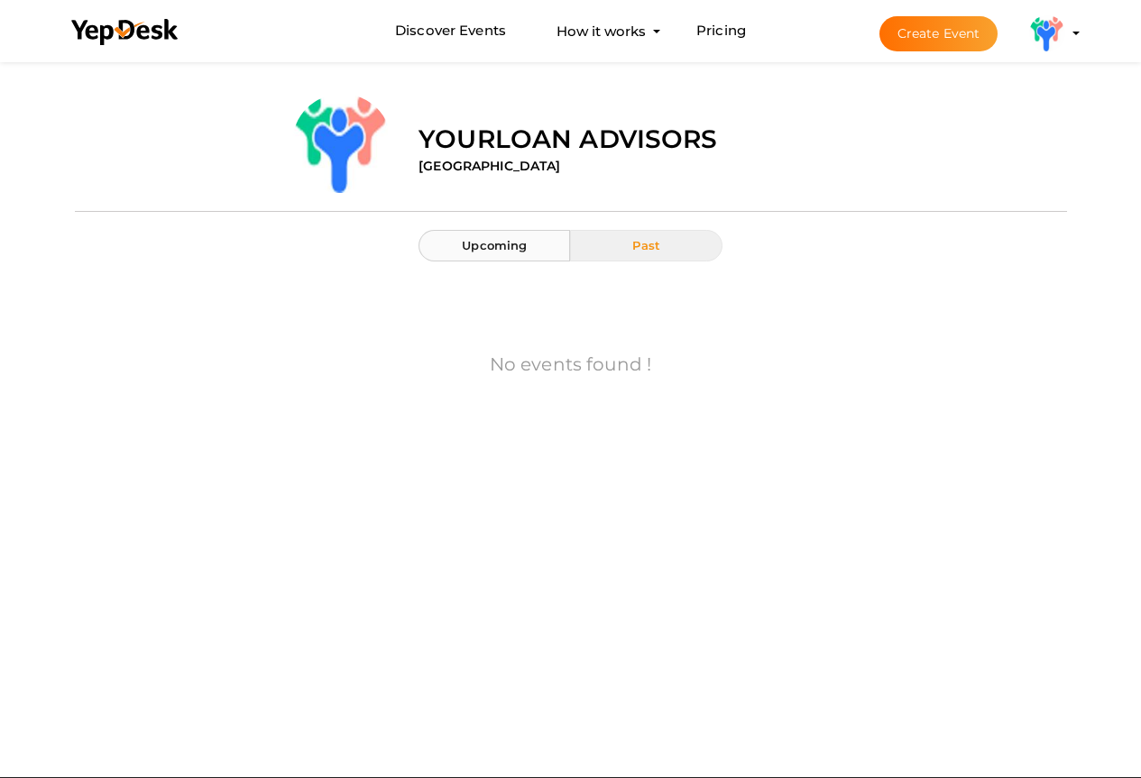
click at [528, 250] on button "Upcoming" at bounding box center [493, 246] width 151 height 32
click at [563, 139] on label "yourloan advisors" at bounding box center [567, 139] width 298 height 36
click at [1067, 41] on button "yourloan advisors [EMAIL_ADDRESS][DOMAIN_NAME] Personal Profile My Events Admin…" at bounding box center [1046, 33] width 47 height 38
click at [1047, 27] on img at bounding box center [1047, 33] width 36 height 36
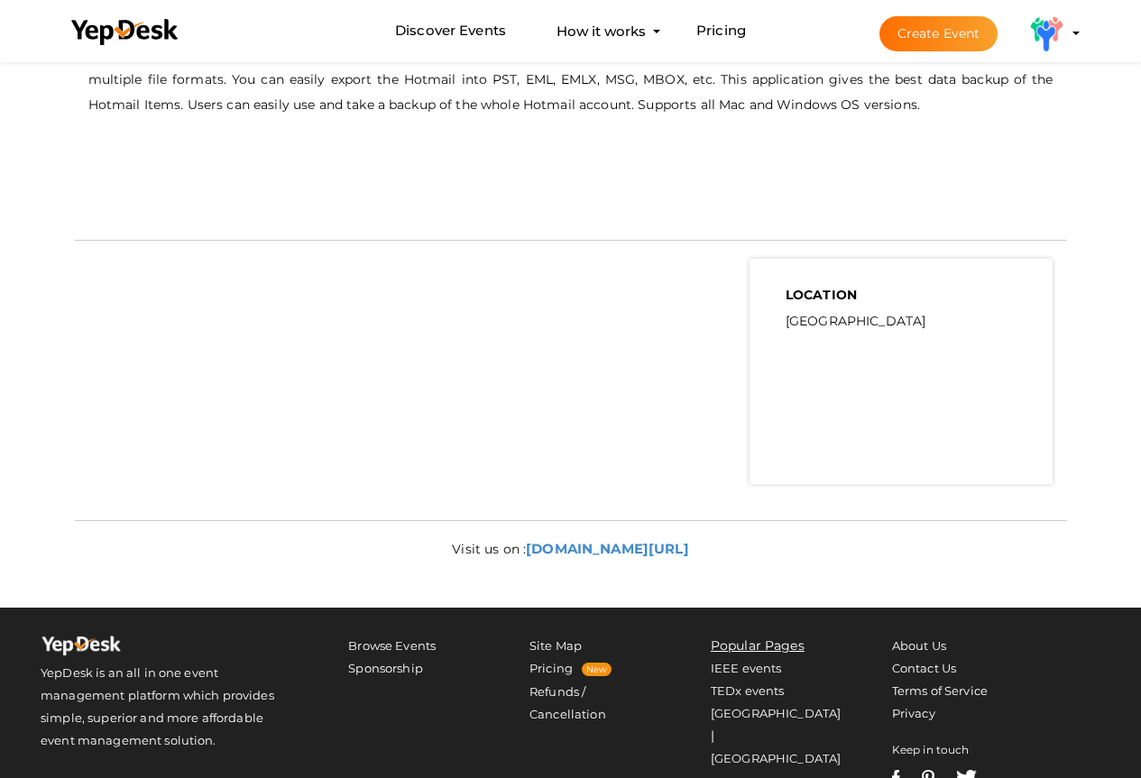
scroll to position [631, 0]
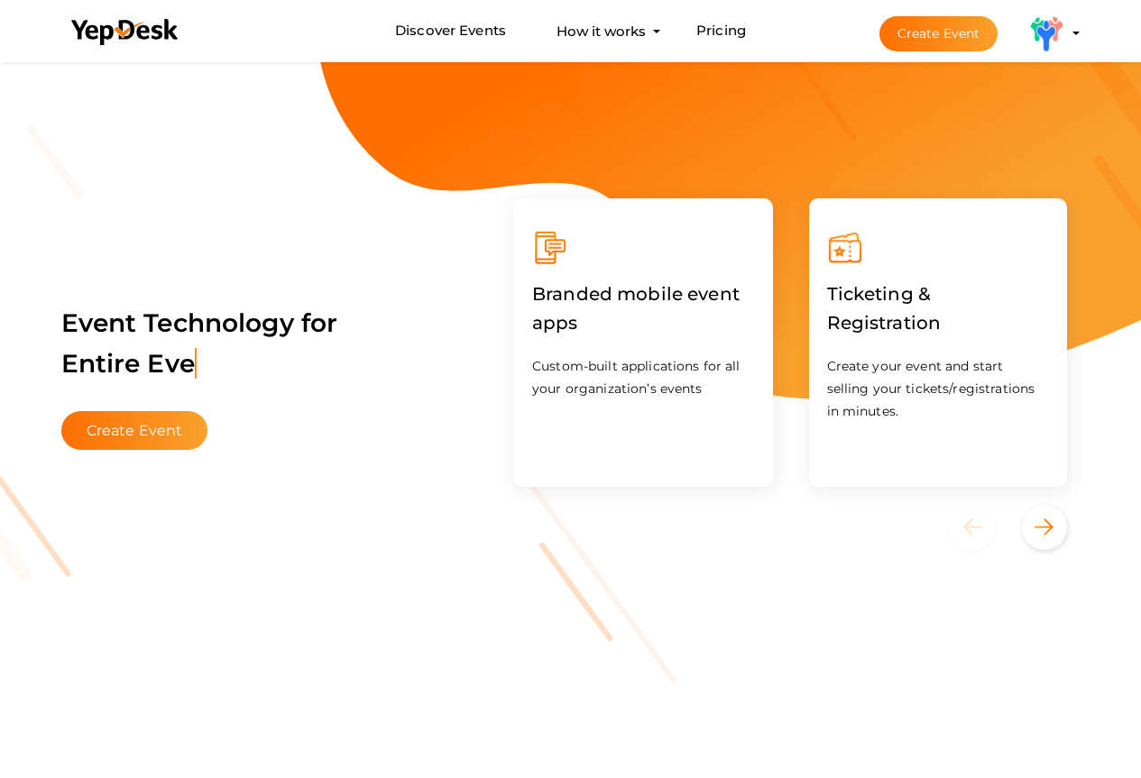
click at [1052, 39] on img at bounding box center [1047, 33] width 36 height 36
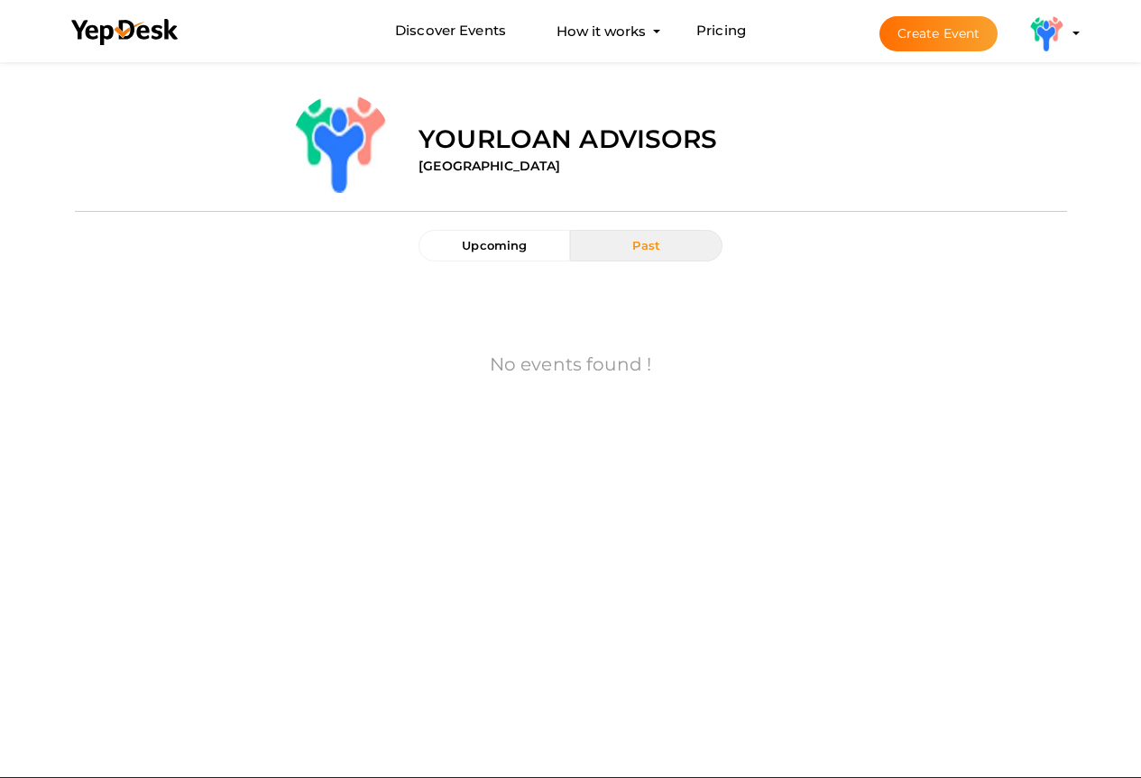
click at [1065, 34] on profile-pic at bounding box center [1047, 32] width 36 height 14
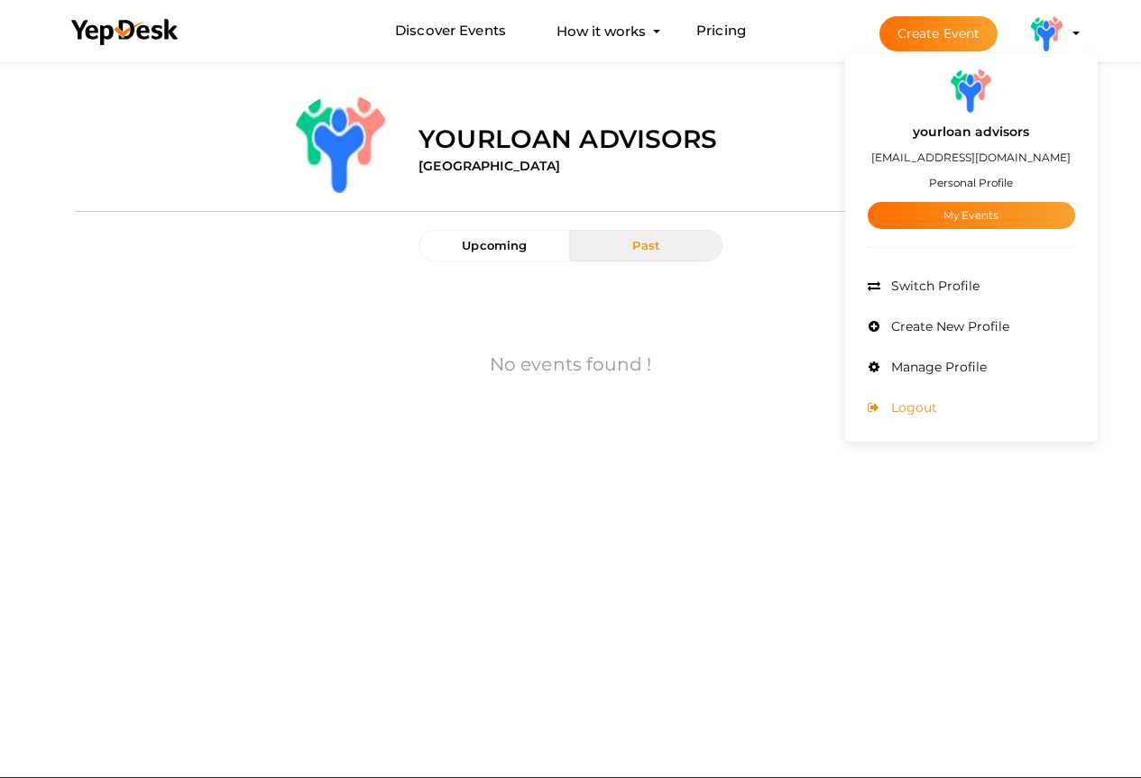
click at [908, 413] on span "Logout" at bounding box center [911, 407] width 50 height 16
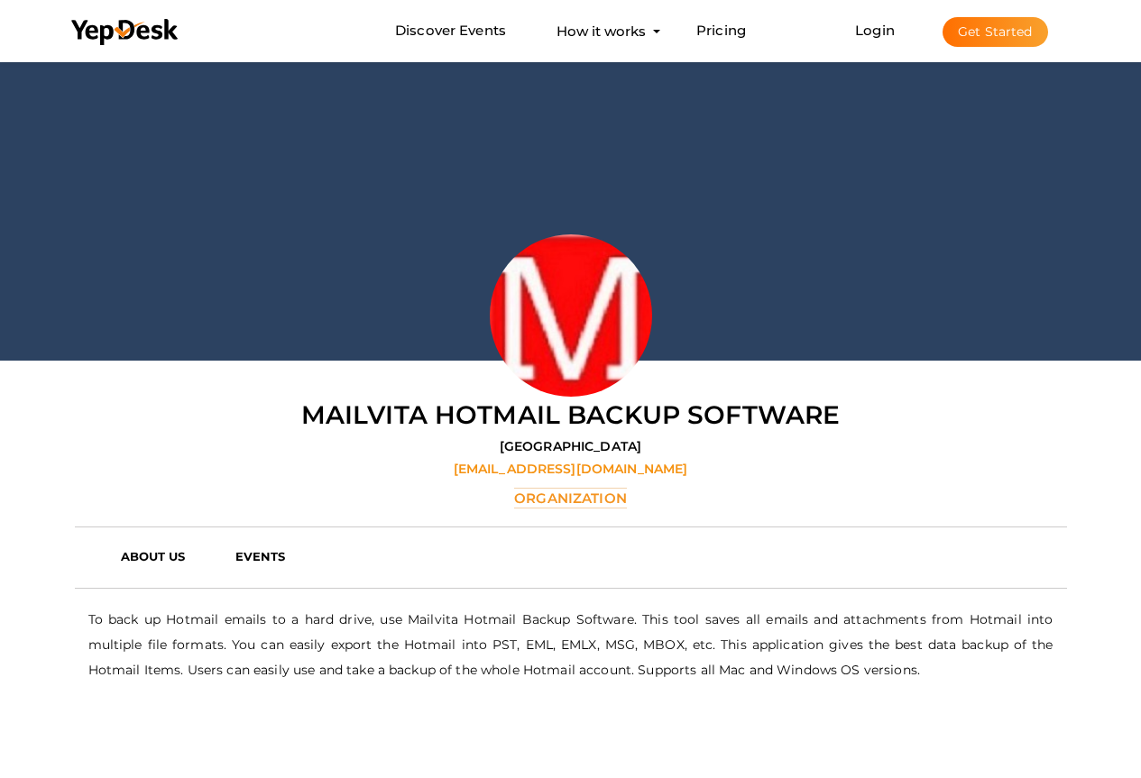
scroll to position [58, 0]
